Goal: Transaction & Acquisition: Book appointment/travel/reservation

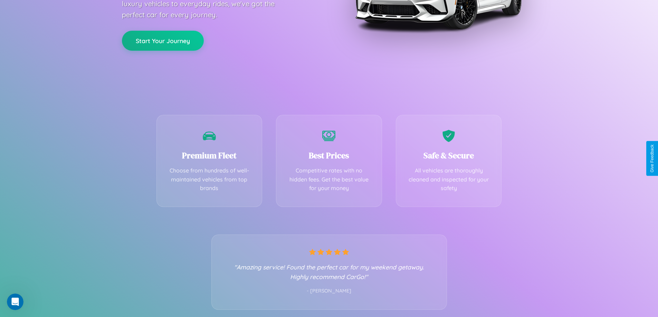
scroll to position [136, 0]
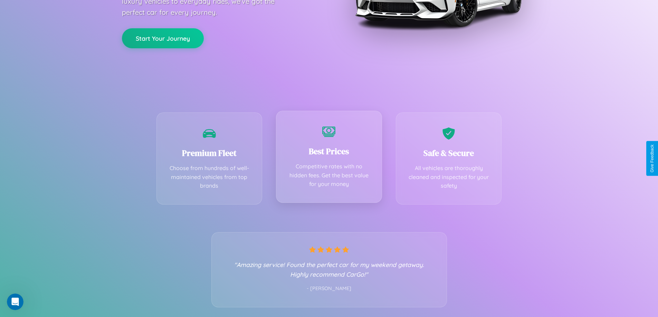
click at [329, 158] on div "Best Prices Competitive rates with no hidden fees. Get the best value for your …" at bounding box center [329, 157] width 106 height 92
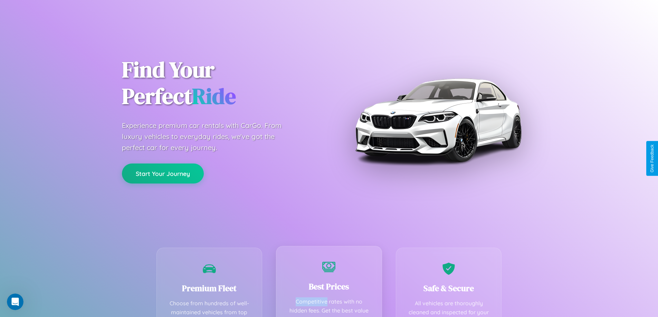
scroll to position [0, 0]
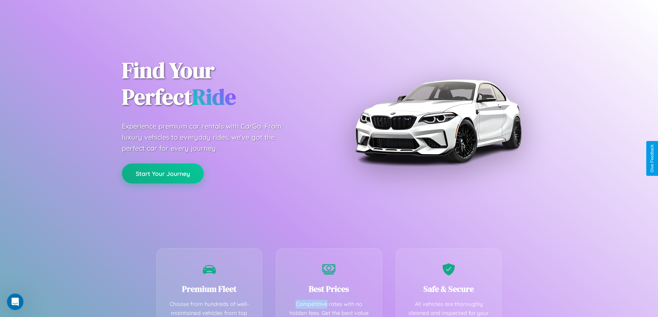
click at [163, 174] on button "Start Your Journey" at bounding box center [163, 174] width 82 height 20
click at [163, 173] on button "Start Your Journey" at bounding box center [163, 174] width 82 height 20
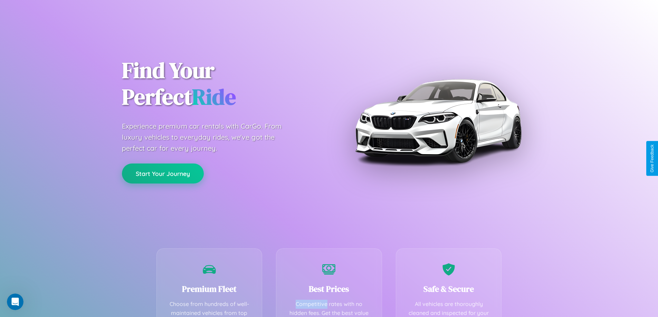
click at [163, 173] on button "Start Your Journey" at bounding box center [163, 174] width 82 height 20
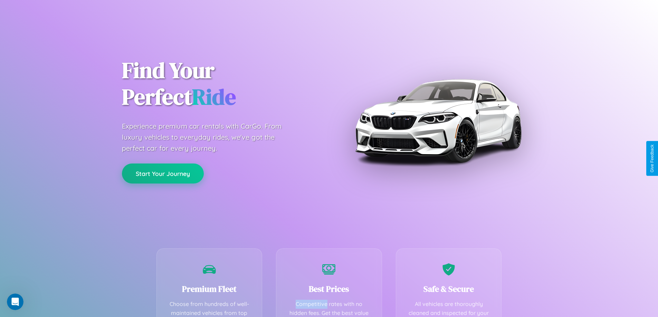
click at [163, 173] on button "Start Your Journey" at bounding box center [163, 174] width 82 height 20
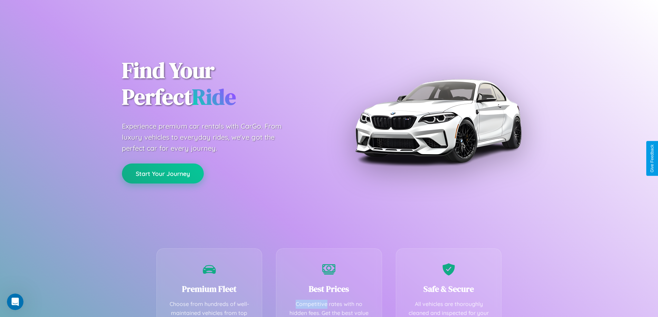
click at [163, 173] on button "Start Your Journey" at bounding box center [163, 174] width 82 height 20
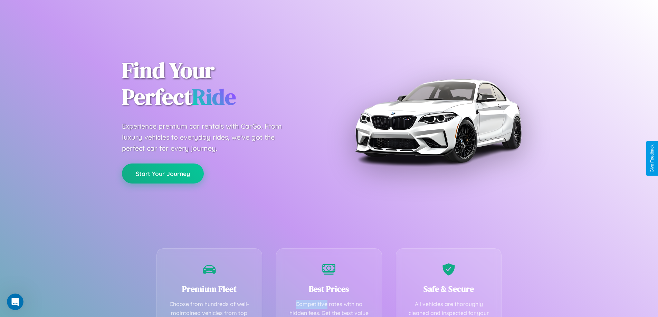
click at [163, 173] on button "Start Your Journey" at bounding box center [163, 174] width 82 height 20
